Goal: Transaction & Acquisition: Purchase product/service

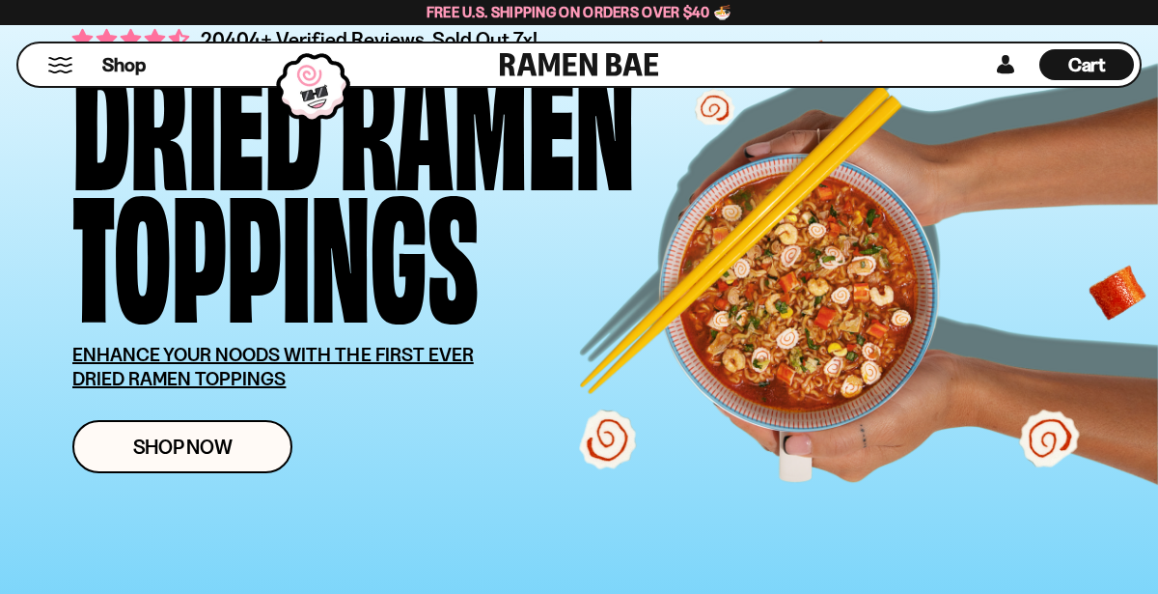
scroll to position [173, 0]
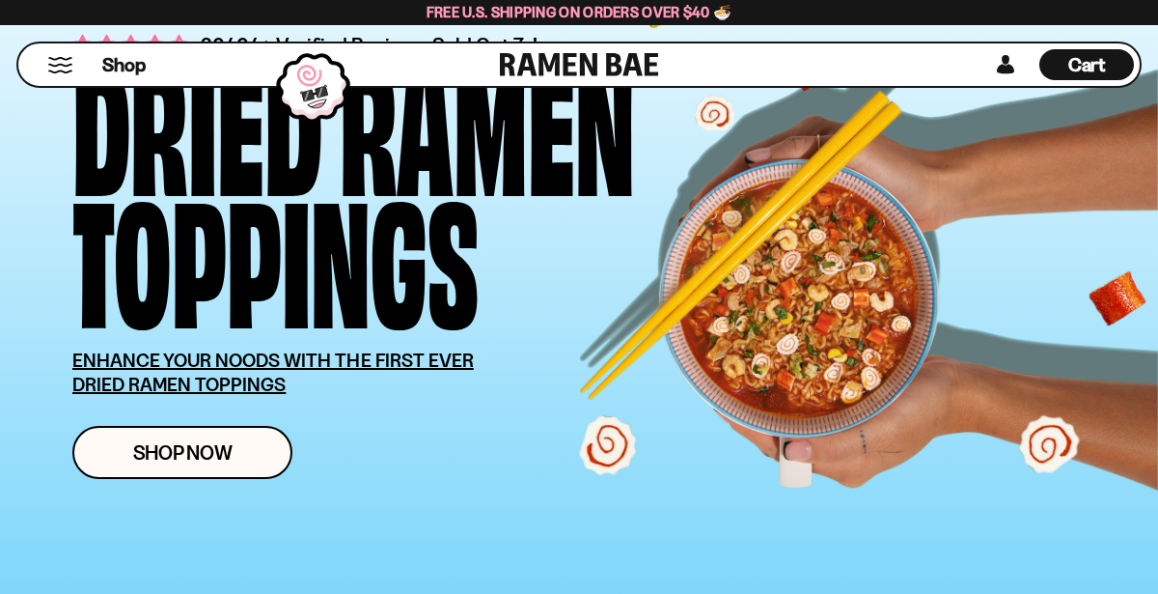
click at [70, 69] on button "Mobile Menu Trigger" at bounding box center [60, 65] width 26 height 16
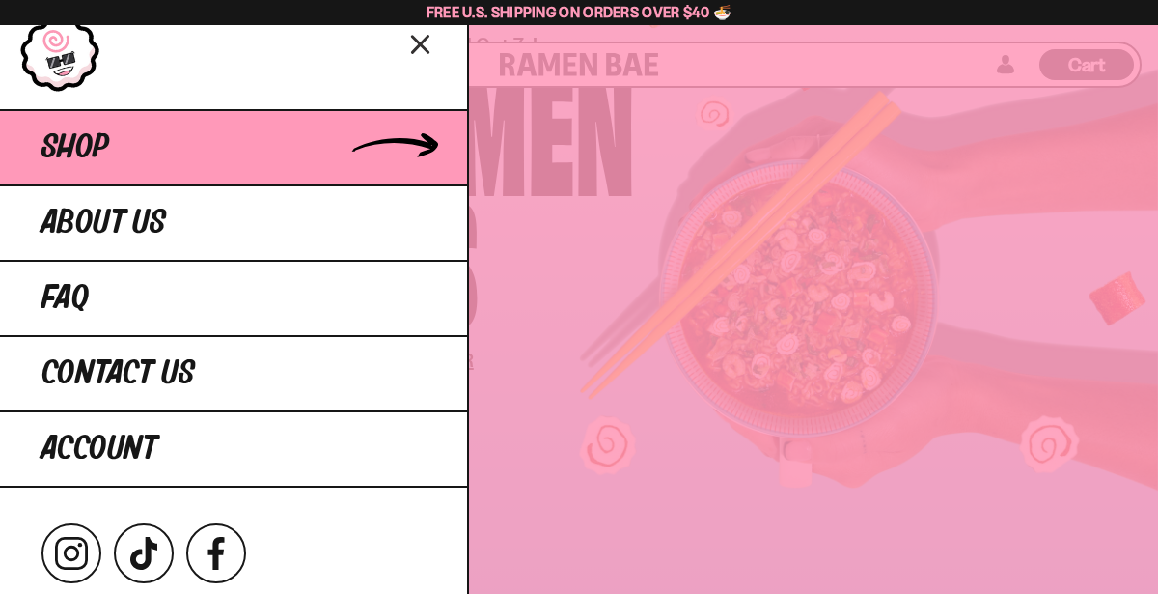
click at [177, 167] on link "Shop" at bounding box center [233, 146] width 467 height 75
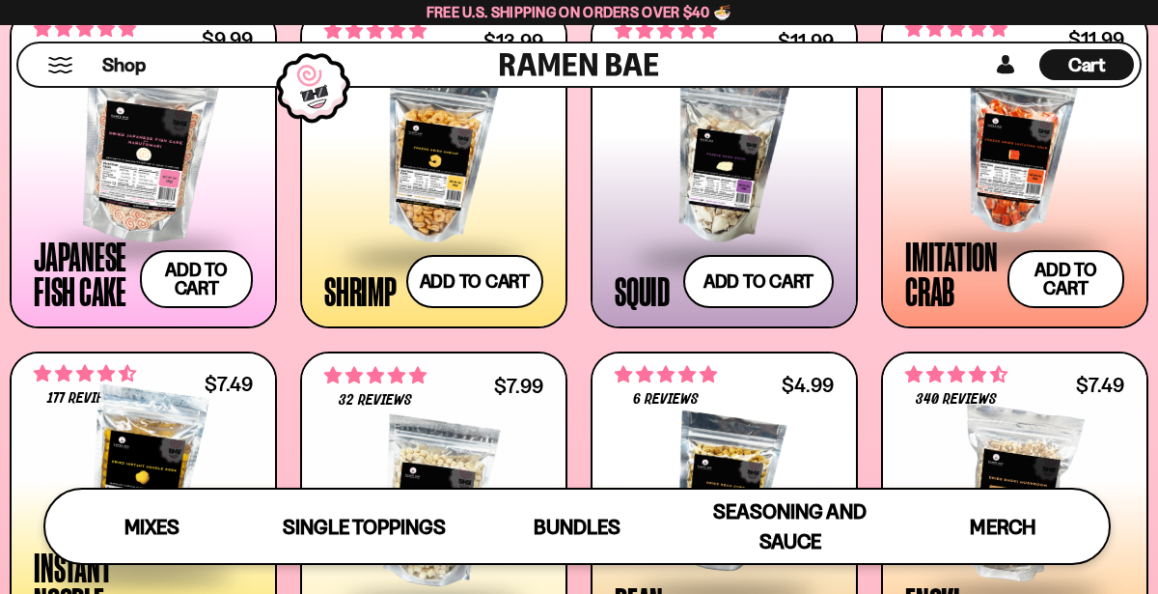
scroll to position [1627, 0]
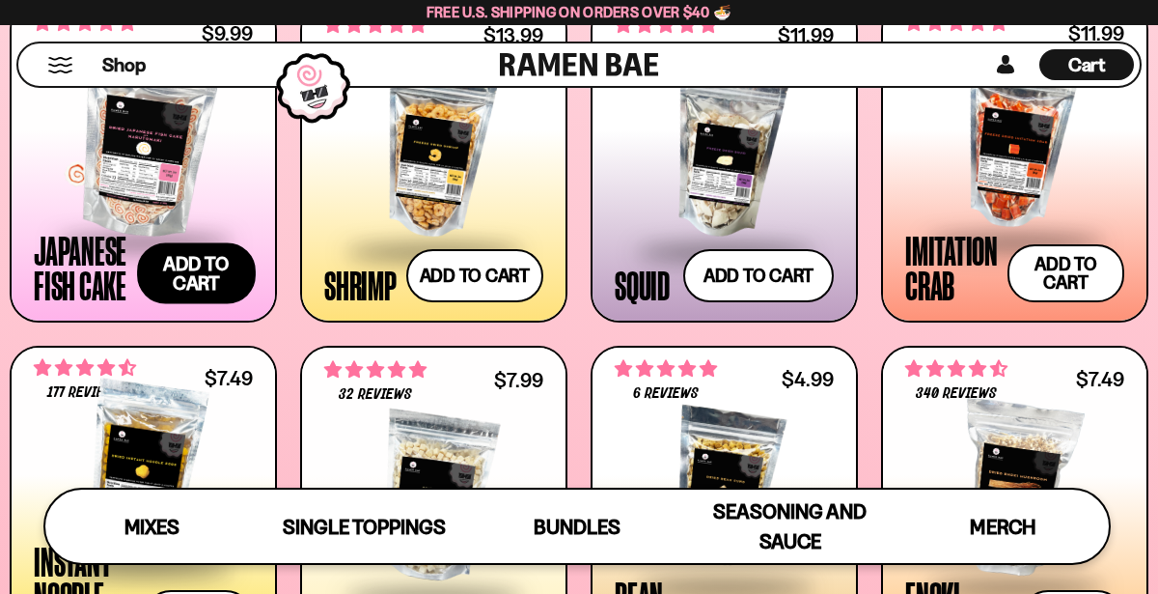
click at [208, 283] on button "Add to cart Add ― Regular price $9.99 Regular price Sale price $9.99 Unit price…" at bounding box center [196, 273] width 118 height 61
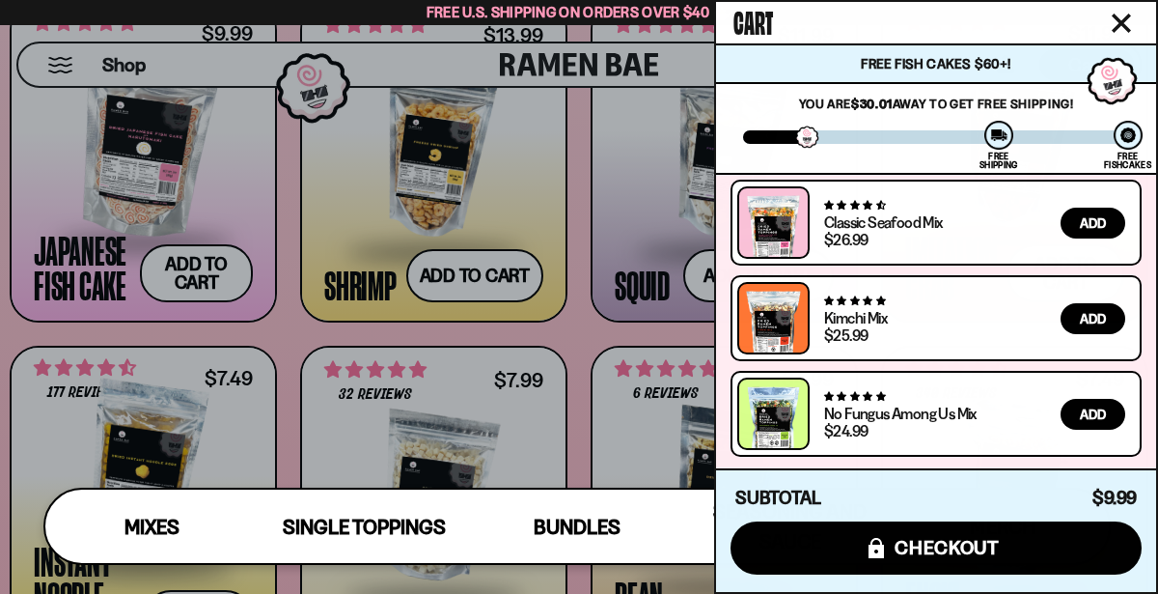
scroll to position [0, 0]
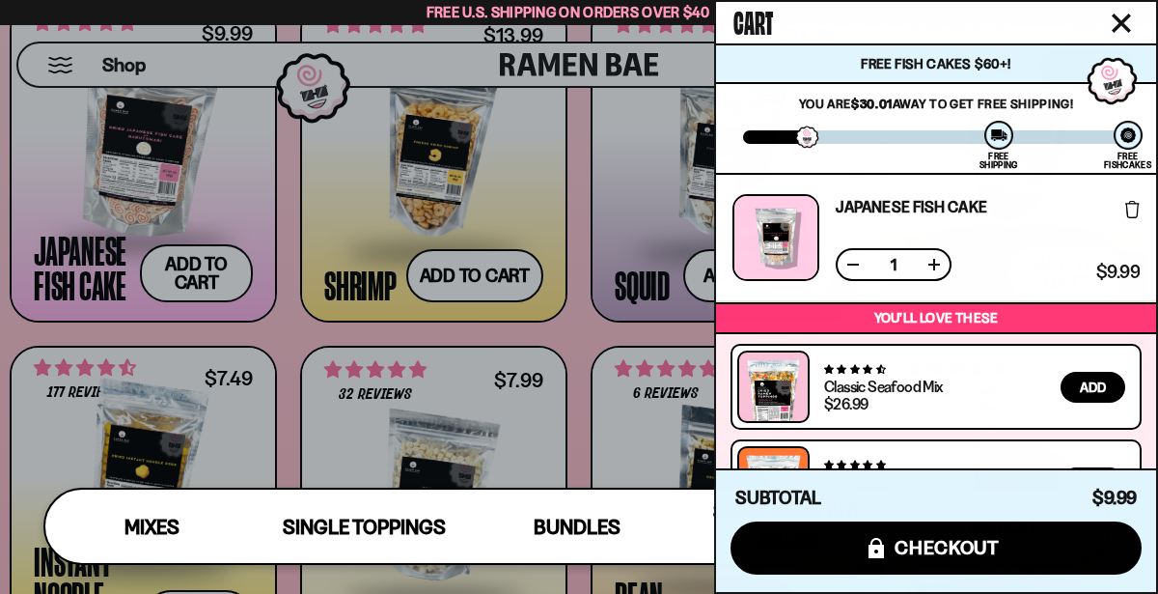
click at [1114, 27] on icon "Close cart" at bounding box center [1121, 22] width 17 height 17
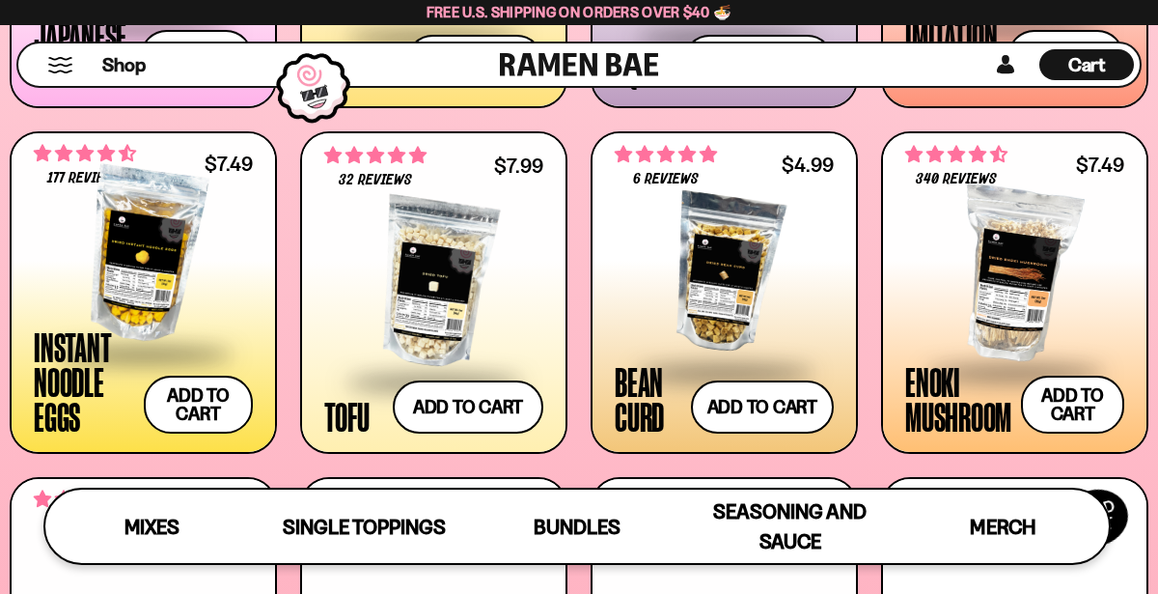
scroll to position [1848, 0]
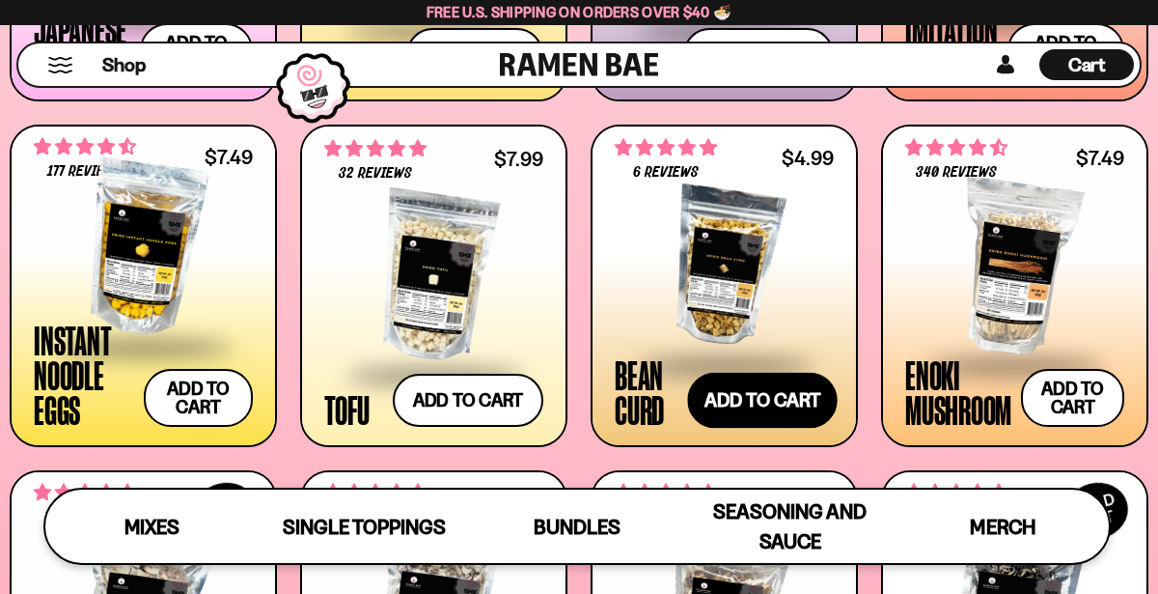
click at [730, 411] on button "Add to cart Add ― Regular price $4.99 Regular price Sale price $4.99 Unit price…" at bounding box center [762, 400] width 151 height 56
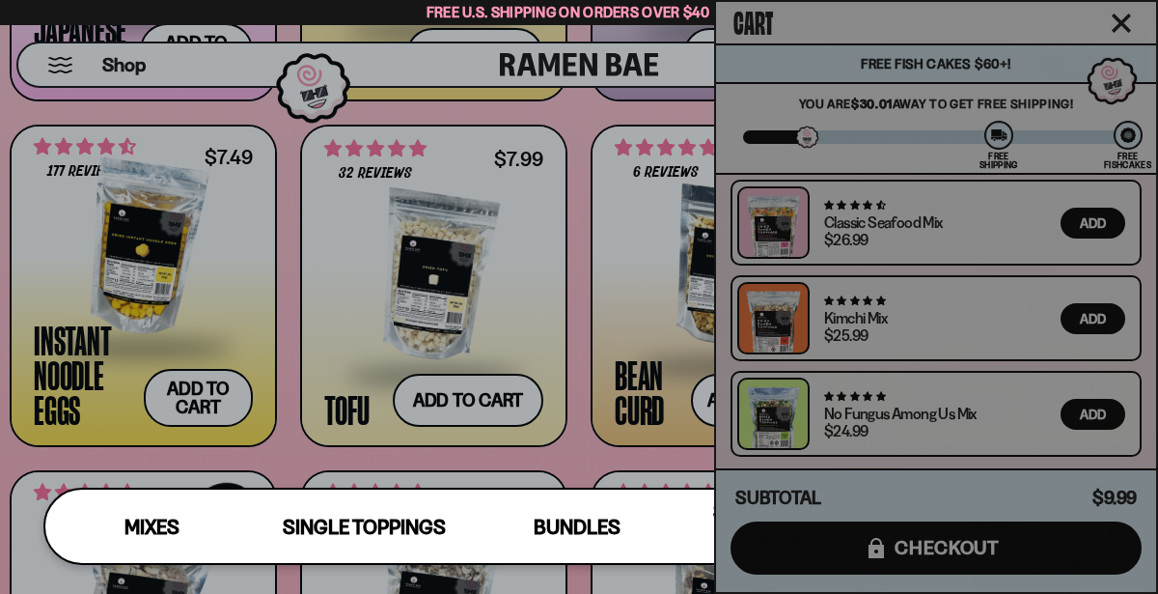
scroll to position [291, 0]
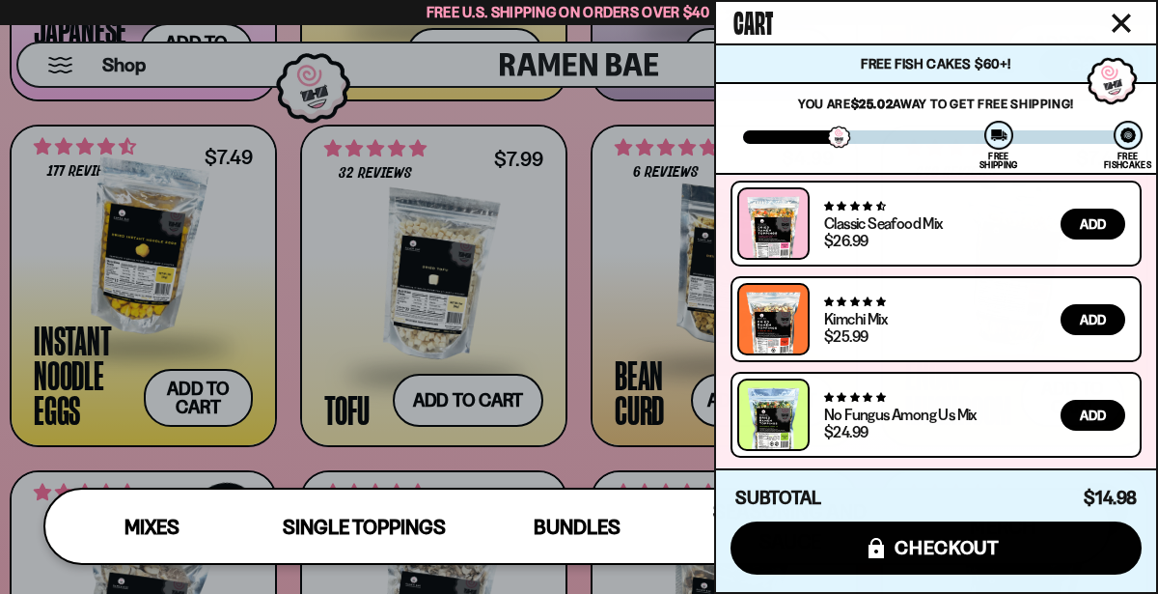
click at [1126, 21] on icon "Close cart" at bounding box center [1121, 23] width 19 height 19
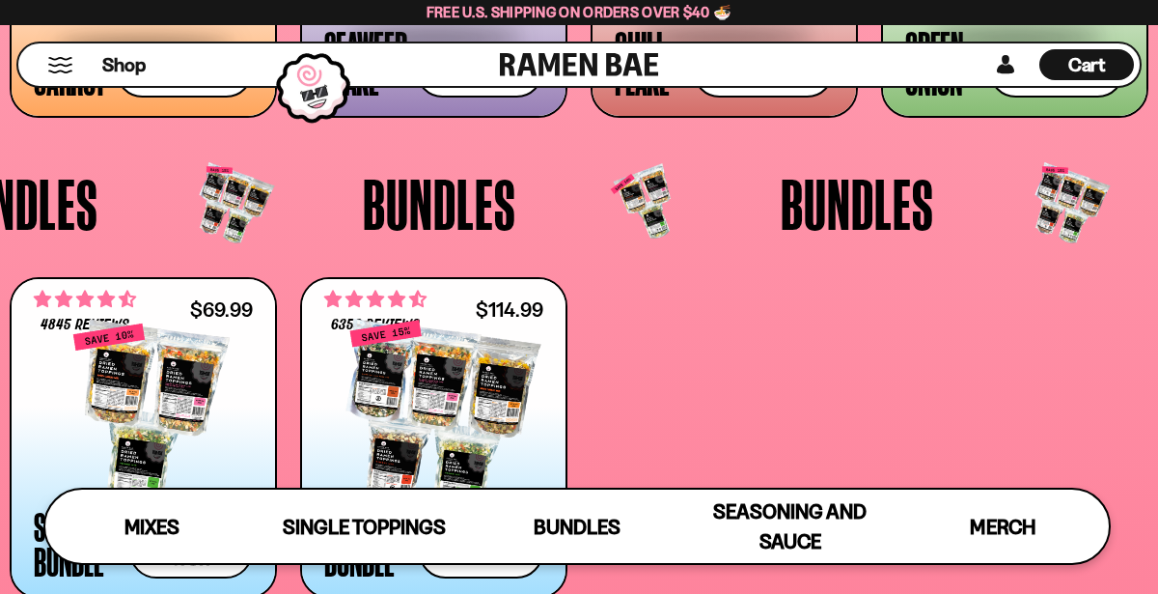
scroll to position [0, 0]
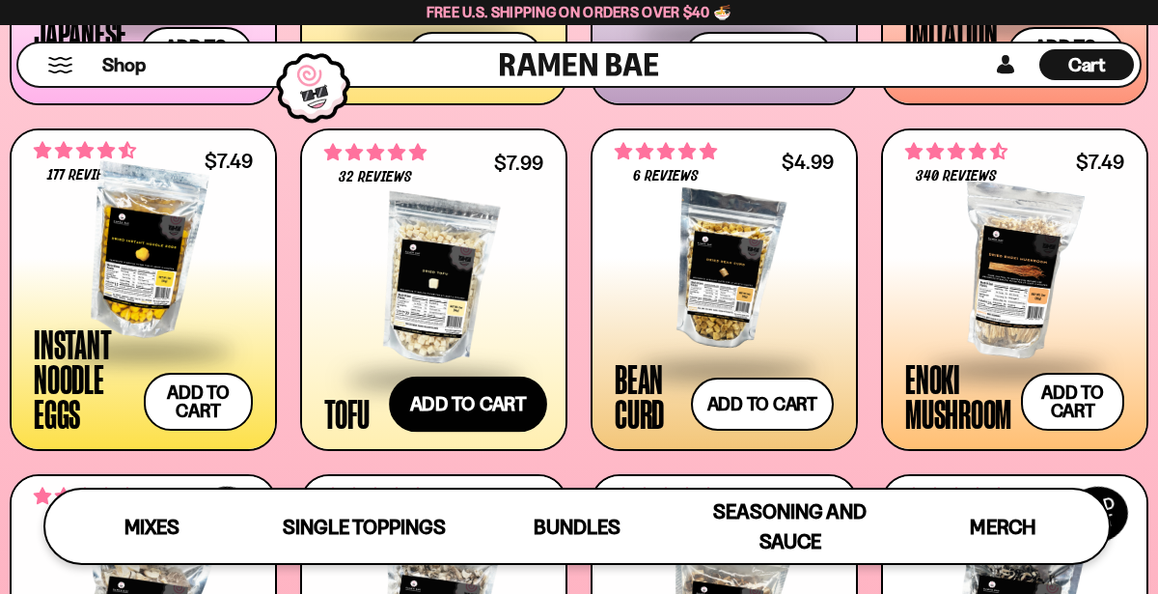
click at [480, 399] on button "Add to cart Add ― Regular price $7.99 Regular price Sale price $7.99 Unit price…" at bounding box center [468, 403] width 158 height 56
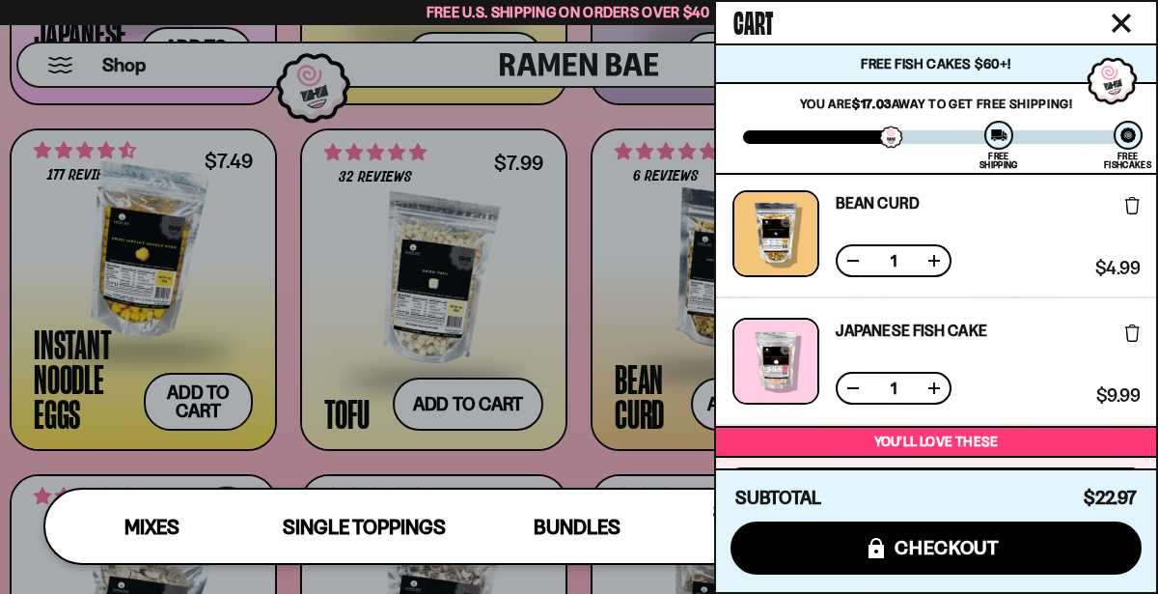
click at [1124, 17] on icon "Close cart" at bounding box center [1121, 23] width 19 height 19
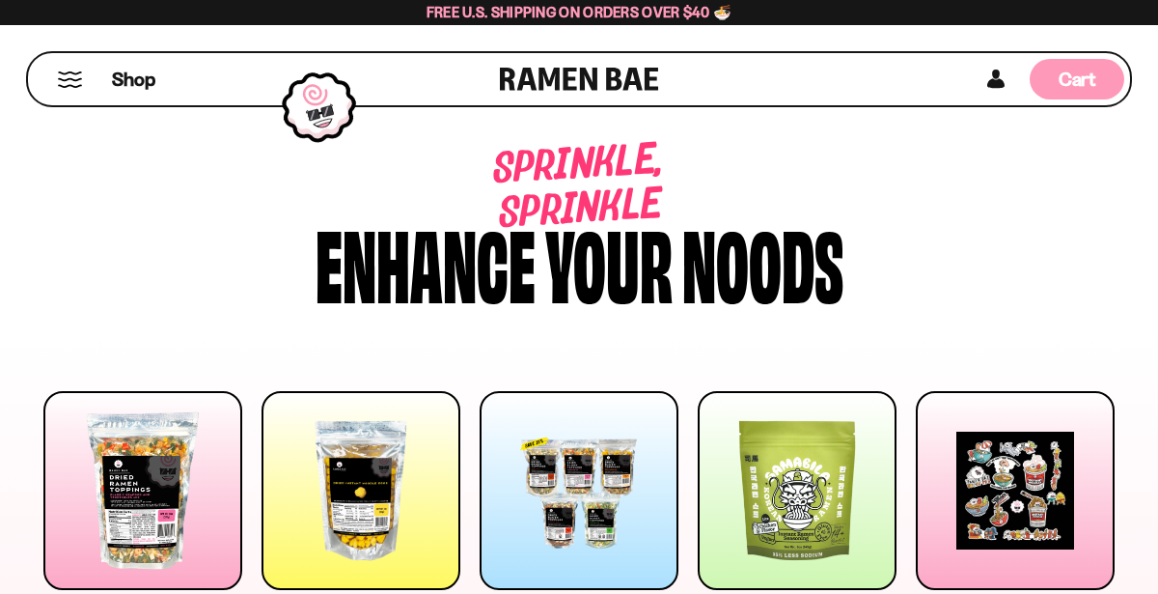
click at [1074, 80] on span "Cart" at bounding box center [1078, 79] width 38 height 23
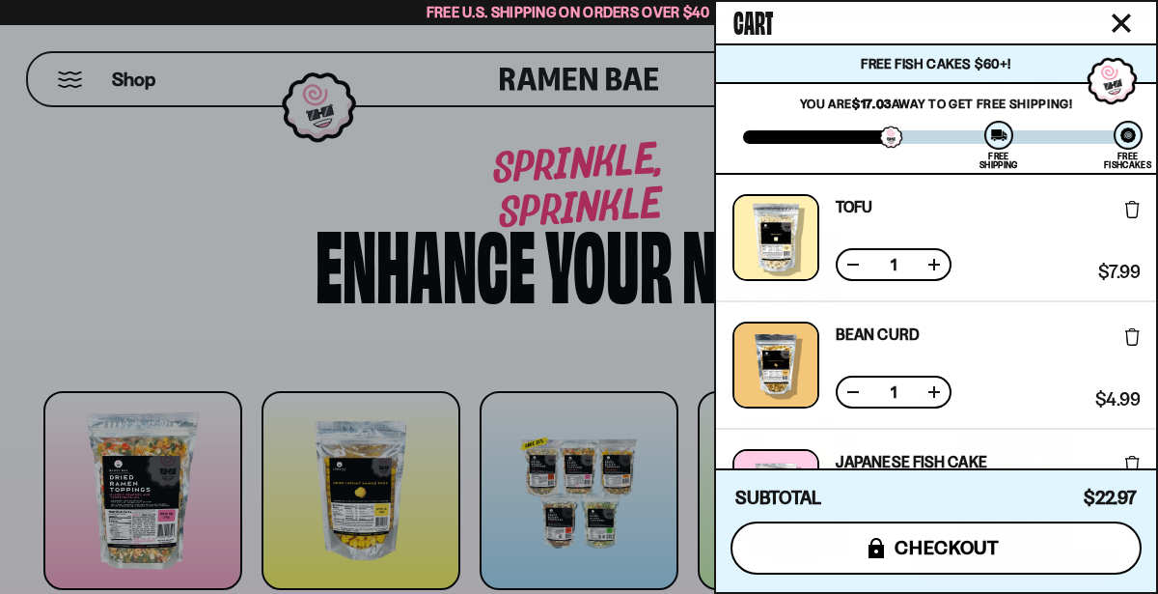
click at [840, 545] on button "icons8-lock checkout" at bounding box center [936, 547] width 411 height 53
